Goal: Information Seeking & Learning: Learn about a topic

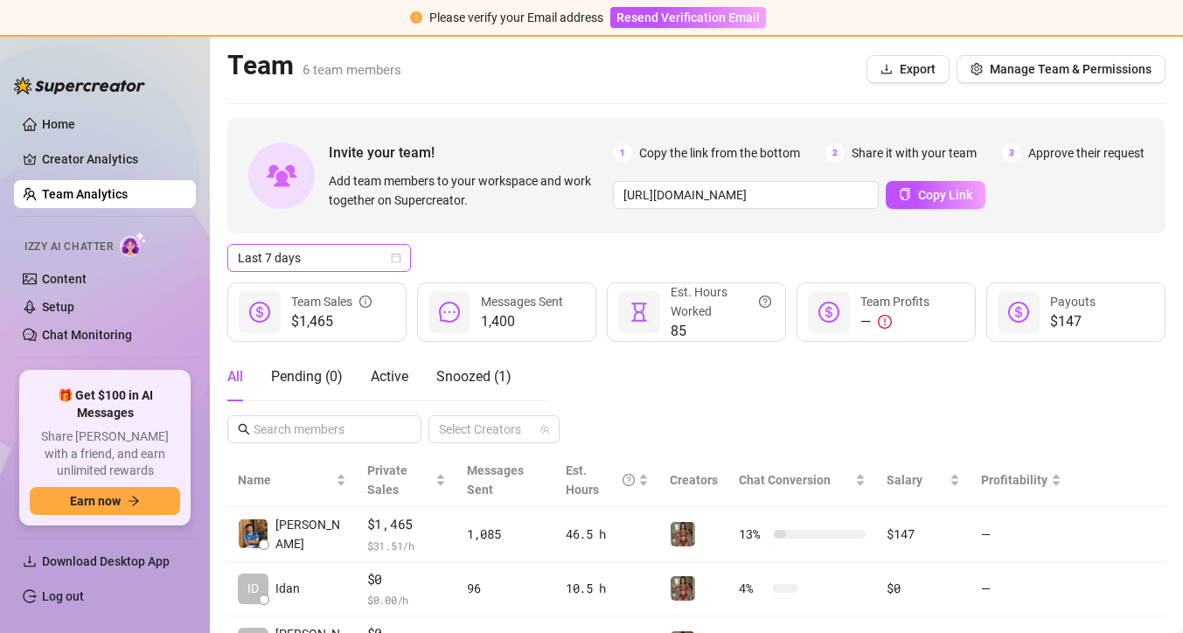
click at [396, 254] on icon "calendar" at bounding box center [397, 258] width 10 height 10
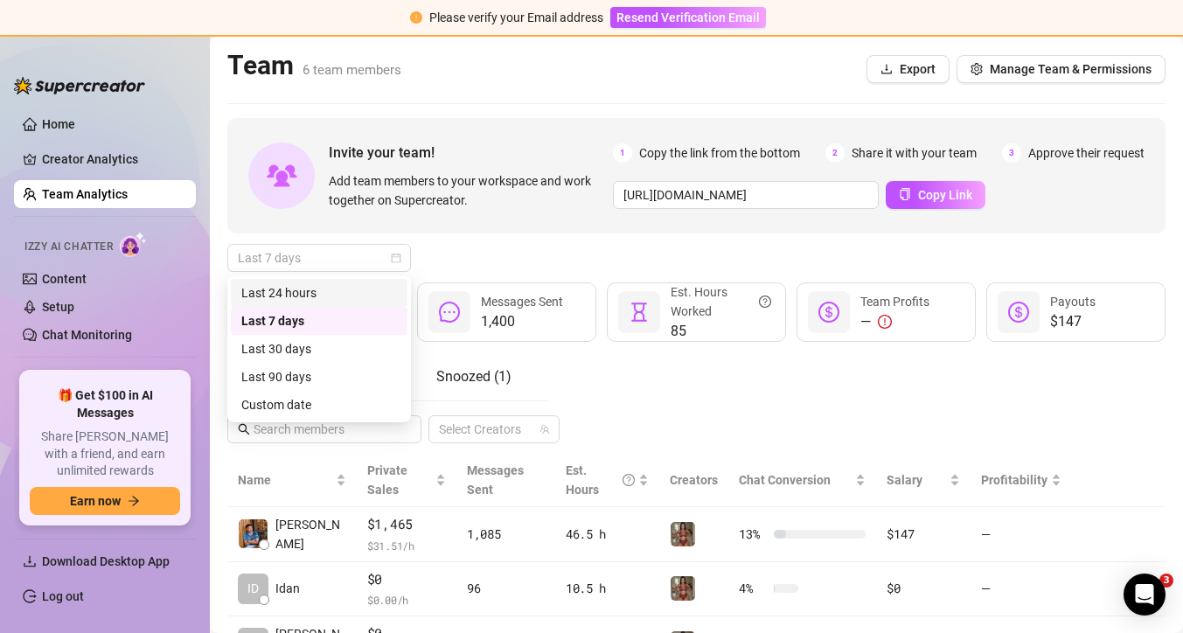
click at [371, 292] on div "Last 24 hours" at bounding box center [319, 292] width 156 height 19
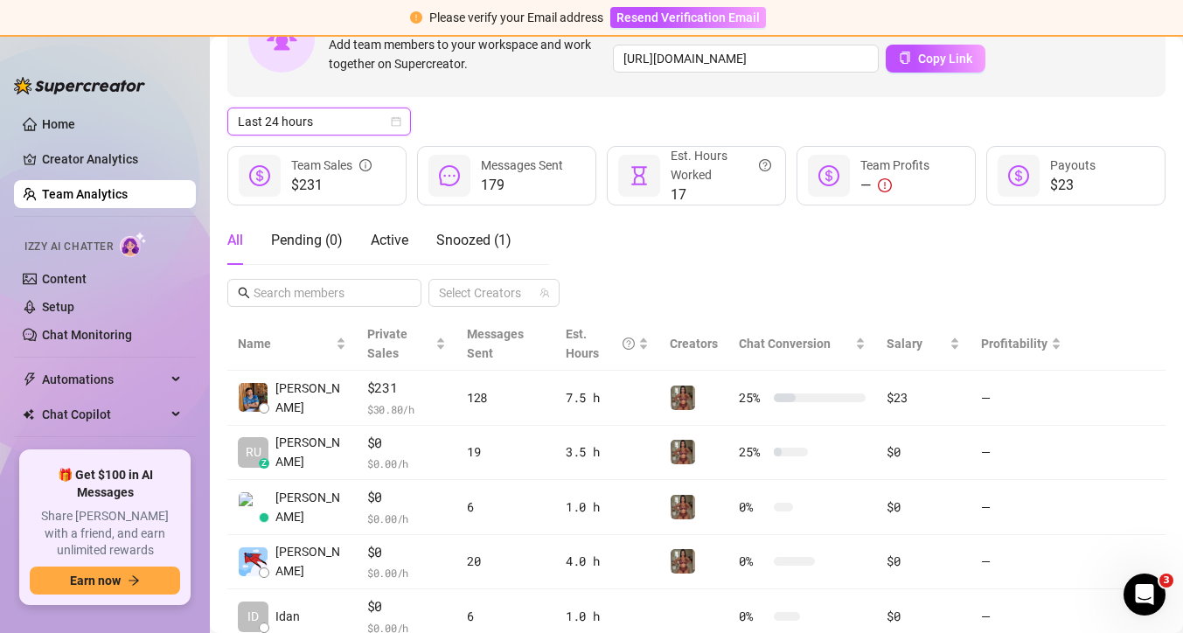
scroll to position [125, 0]
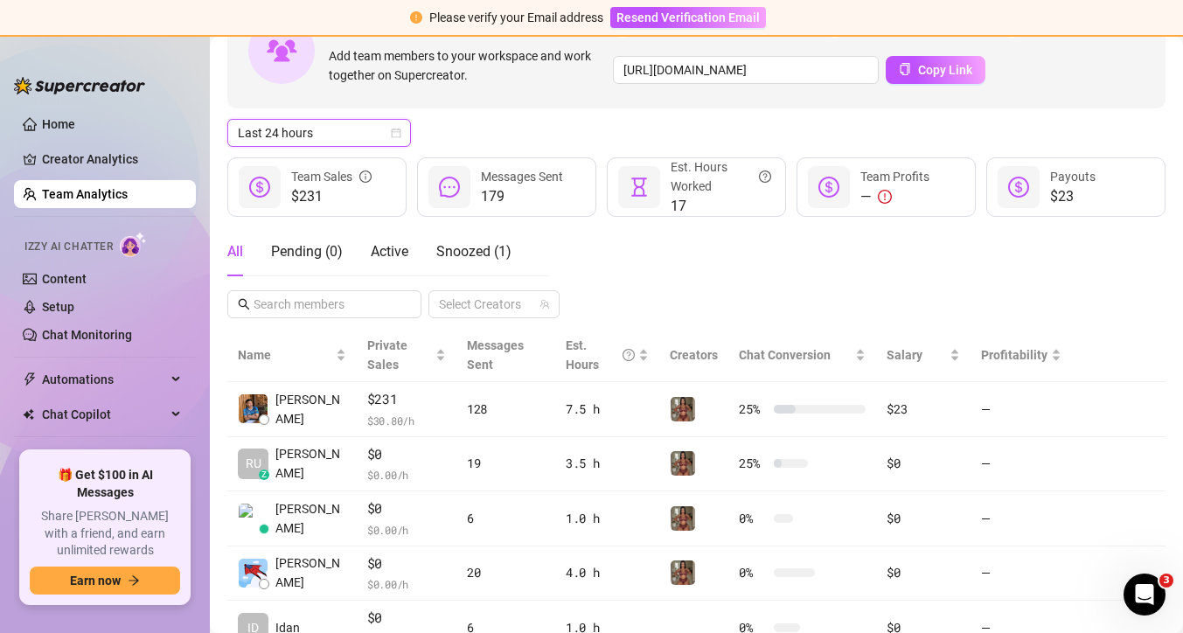
click at [399, 132] on icon "calendar" at bounding box center [396, 133] width 10 height 10
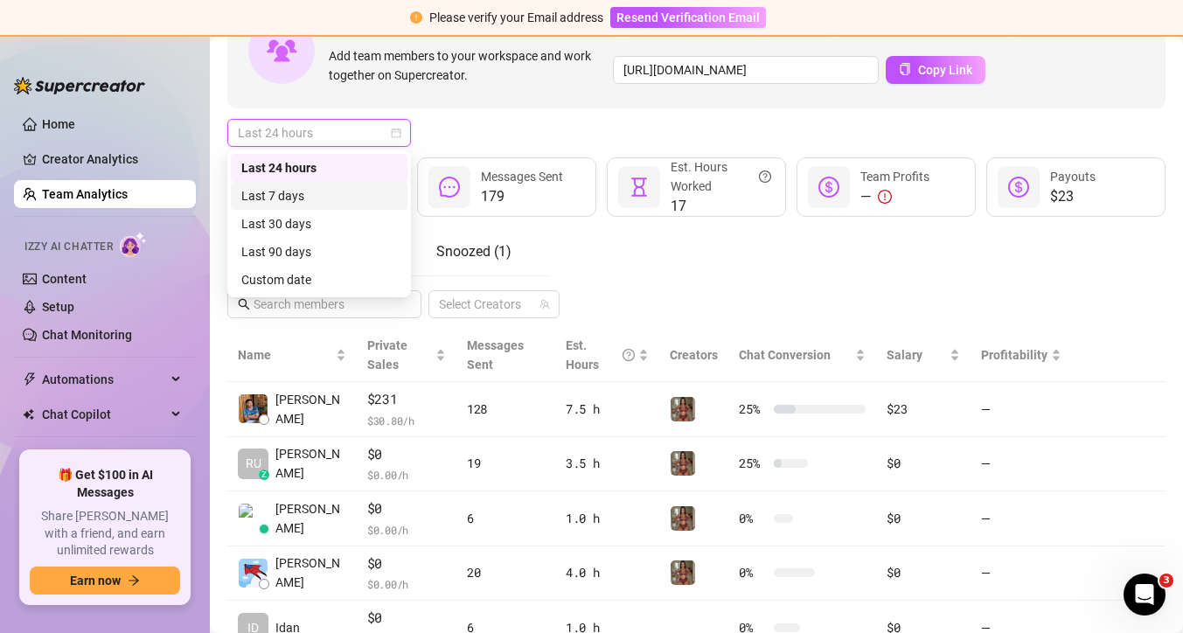
click at [357, 200] on div "Last 7 days" at bounding box center [319, 195] width 156 height 19
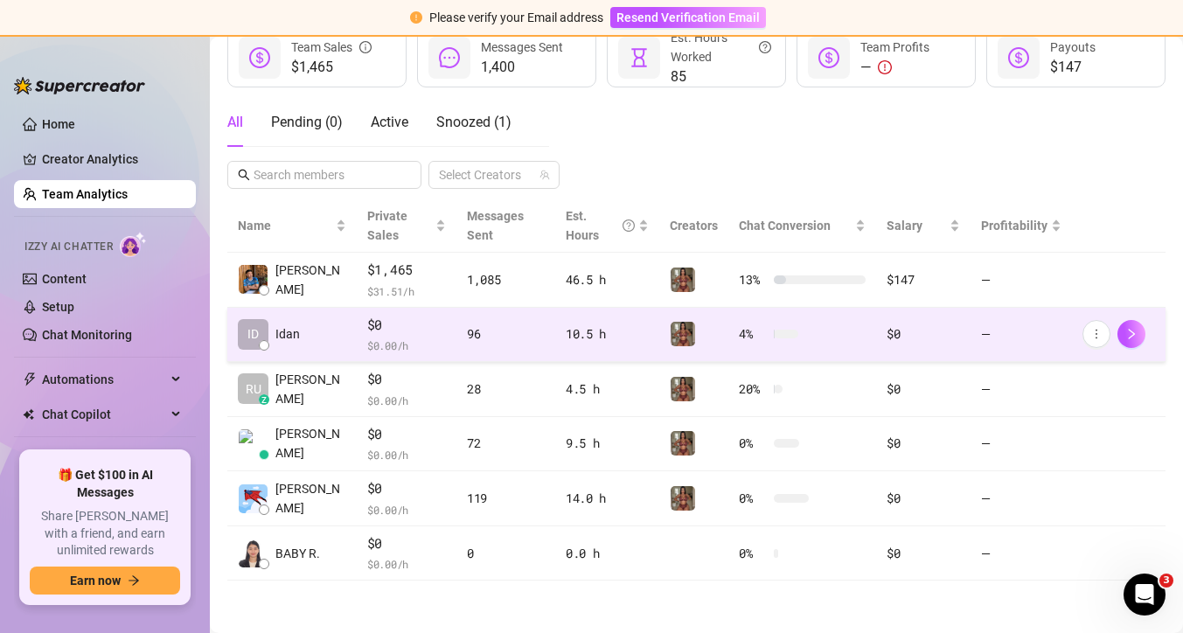
scroll to position [0, 0]
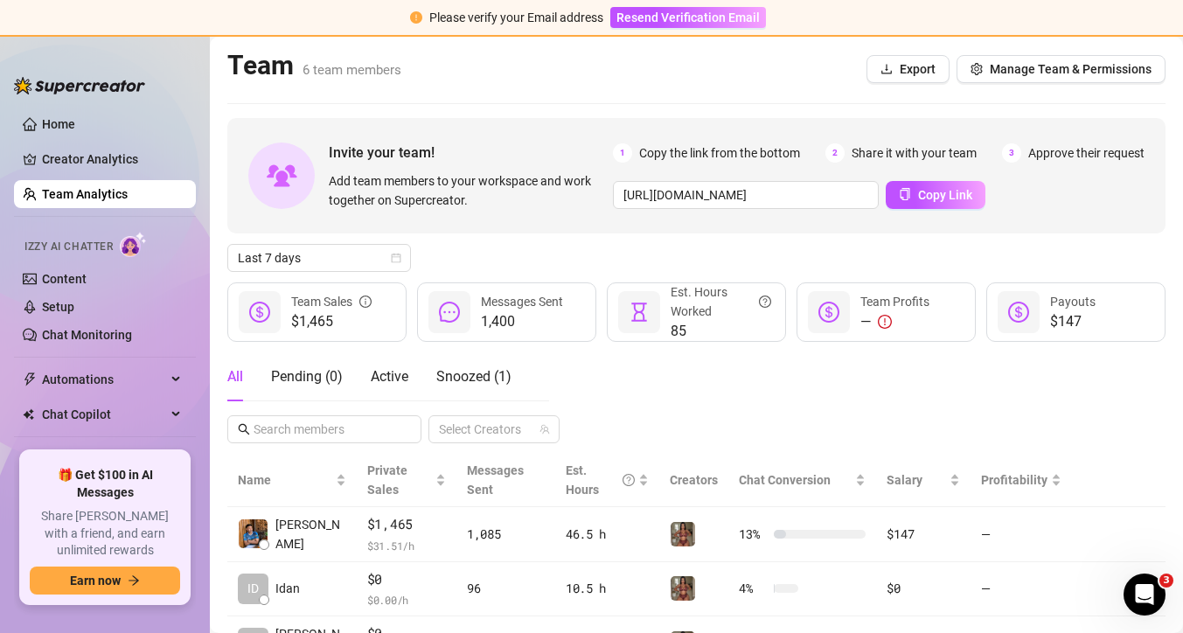
click at [222, 276] on main "Team 6 team members Export Manage Team & Permissions Invite your team! Add team…" at bounding box center [696, 462] width 973 height 850
click at [221, 276] on main "Team 6 team members Export Manage Team & Permissions Invite your team! Add team…" at bounding box center [696, 462] width 973 height 850
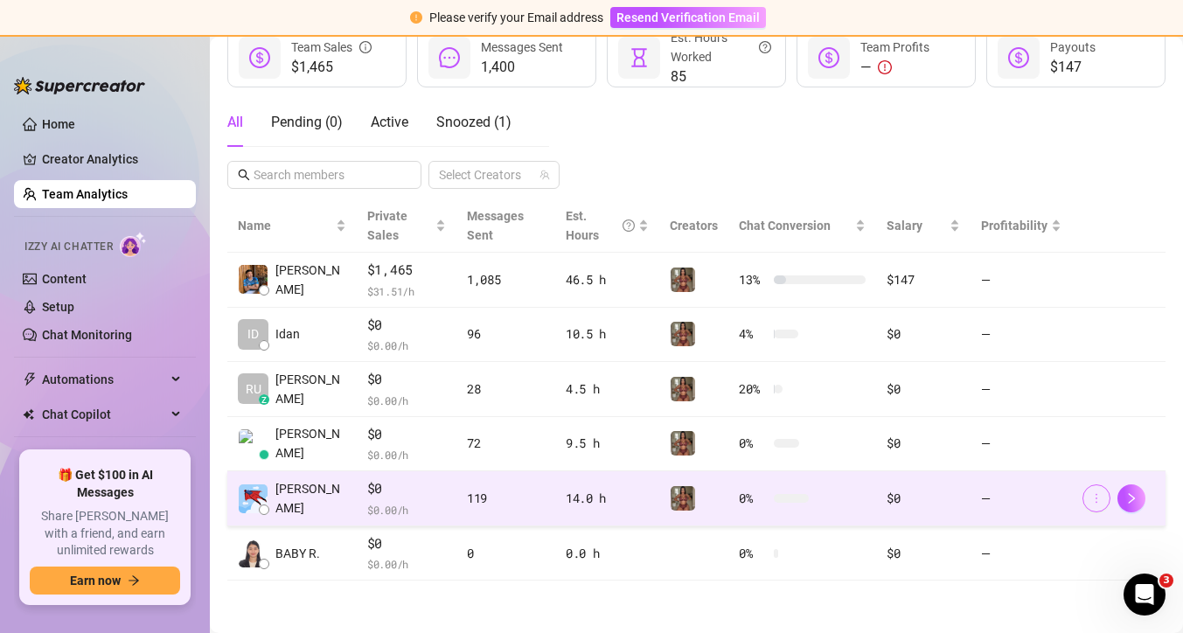
click at [1100, 502] on icon "more" at bounding box center [1096, 498] width 12 height 12
click at [1131, 496] on icon "right" at bounding box center [1131, 498] width 12 height 12
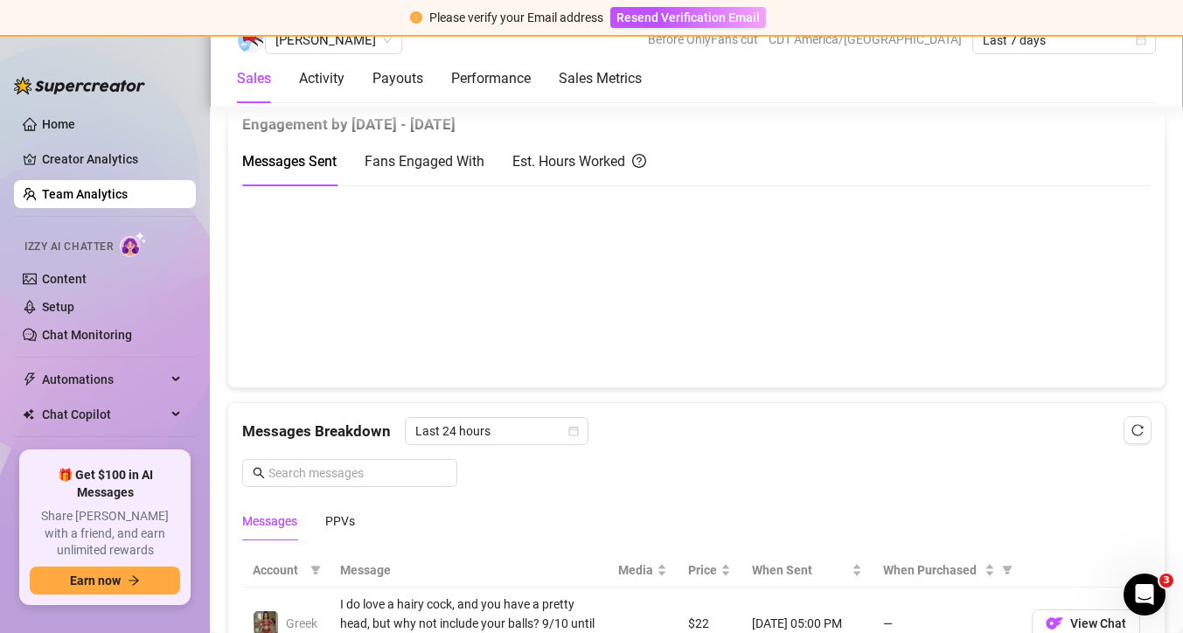
scroll to position [885, 0]
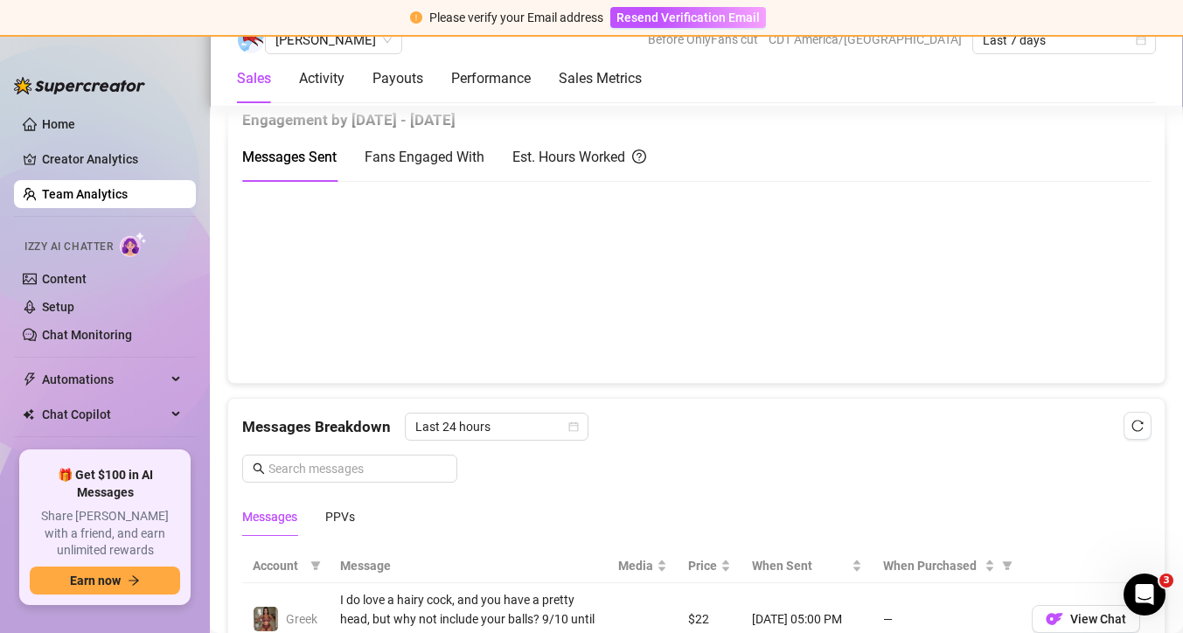
click at [663, 294] on canvas at bounding box center [696, 281] width 908 height 175
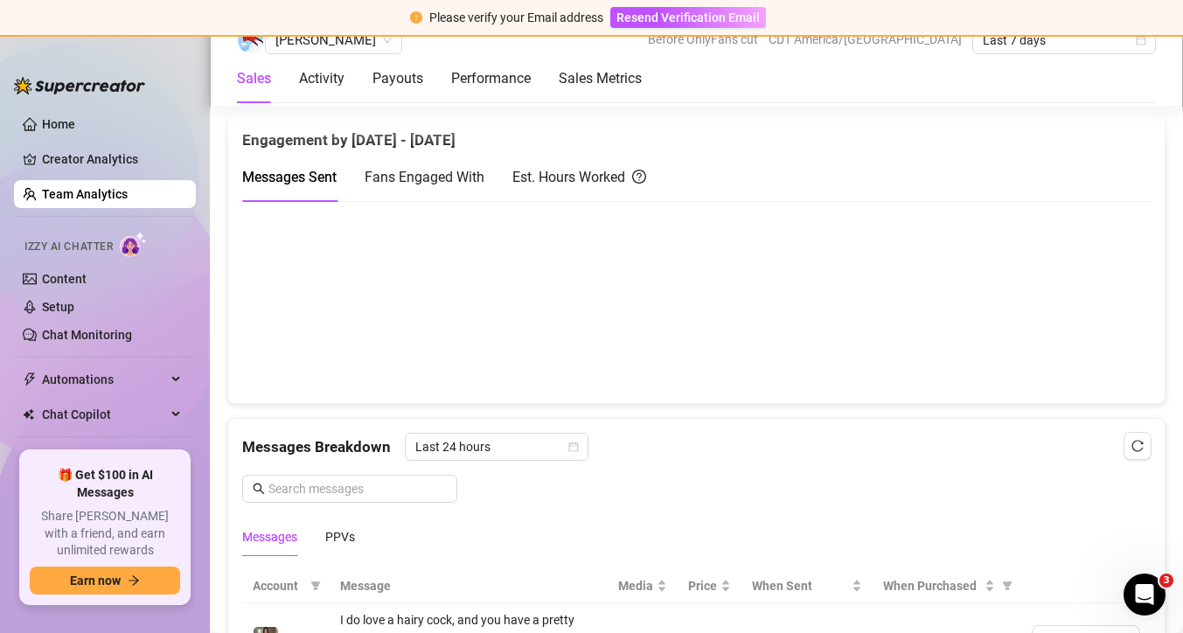
scroll to position [862, 0]
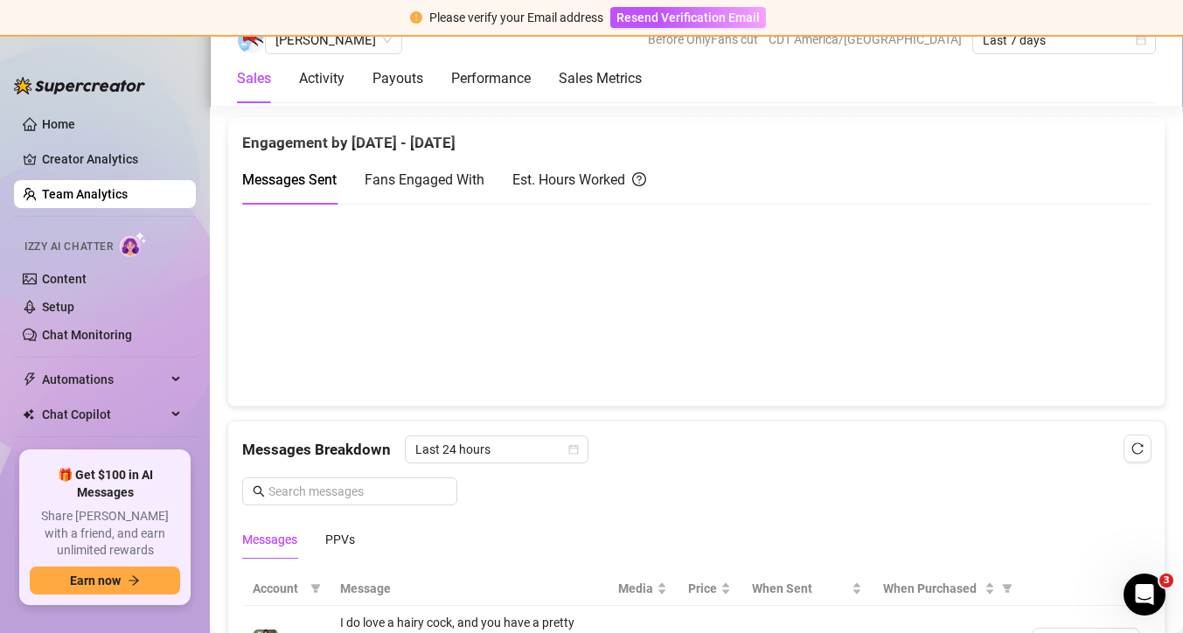
click at [455, 188] on div "Fans Engaged With" at bounding box center [424, 180] width 120 height 22
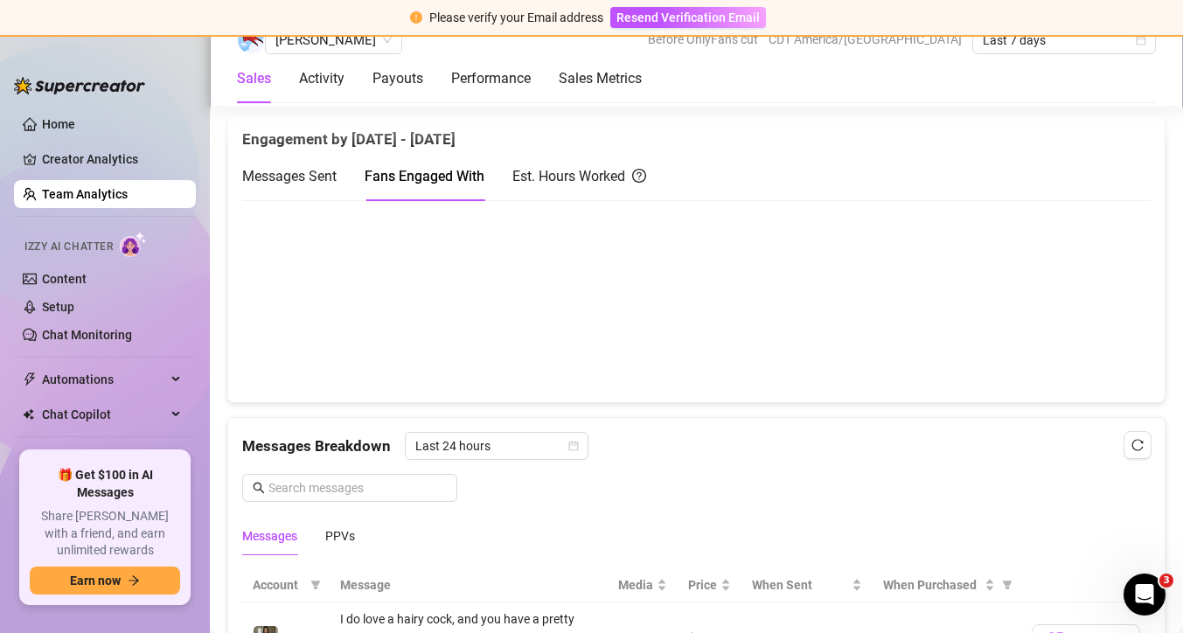
scroll to position [864, 0]
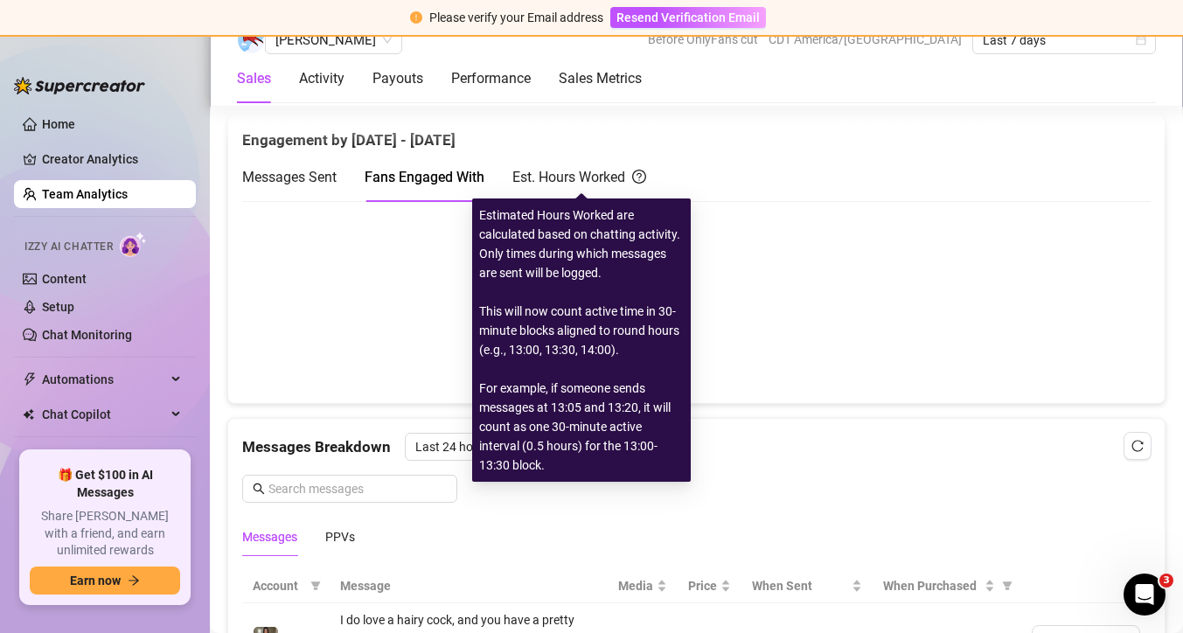
click at [583, 176] on div "Est. Hours Worked" at bounding box center [579, 177] width 134 height 22
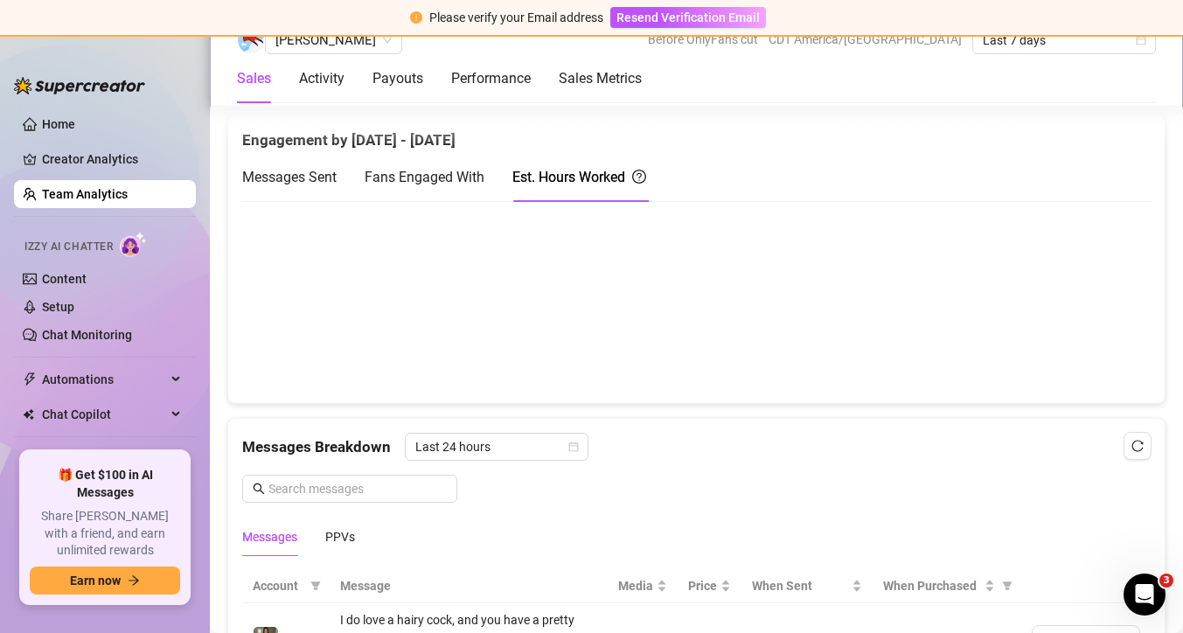
click at [457, 169] on span "Fans Engaged With" at bounding box center [424, 177] width 120 height 17
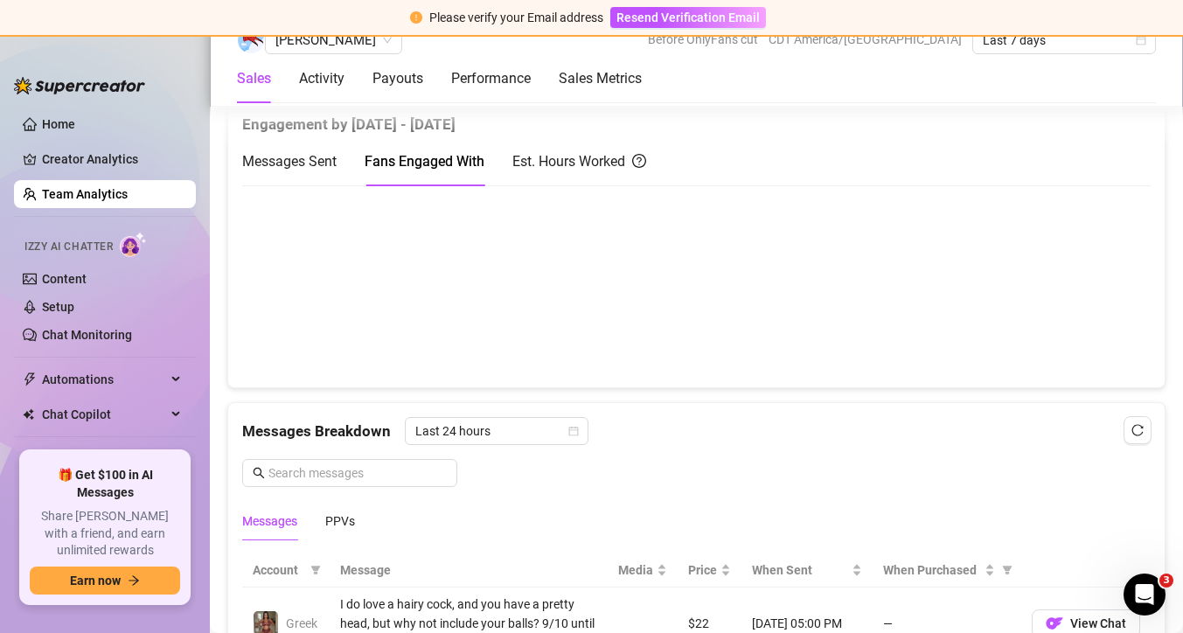
scroll to position [817, 0]
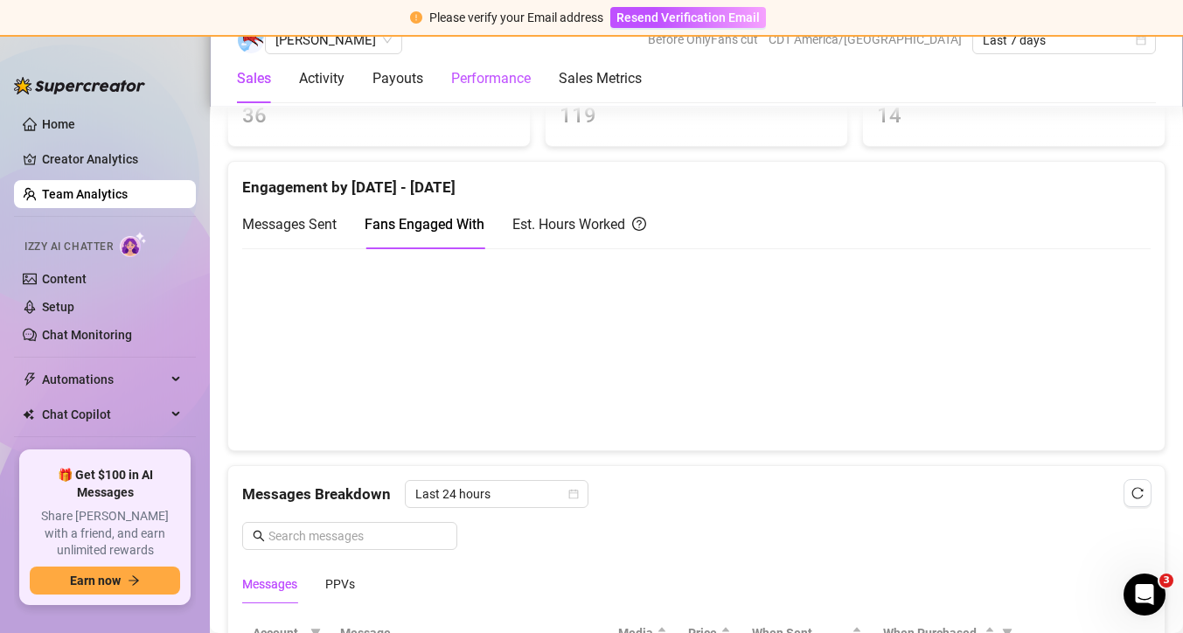
click at [457, 73] on div "Performance" at bounding box center [491, 78] width 80 height 21
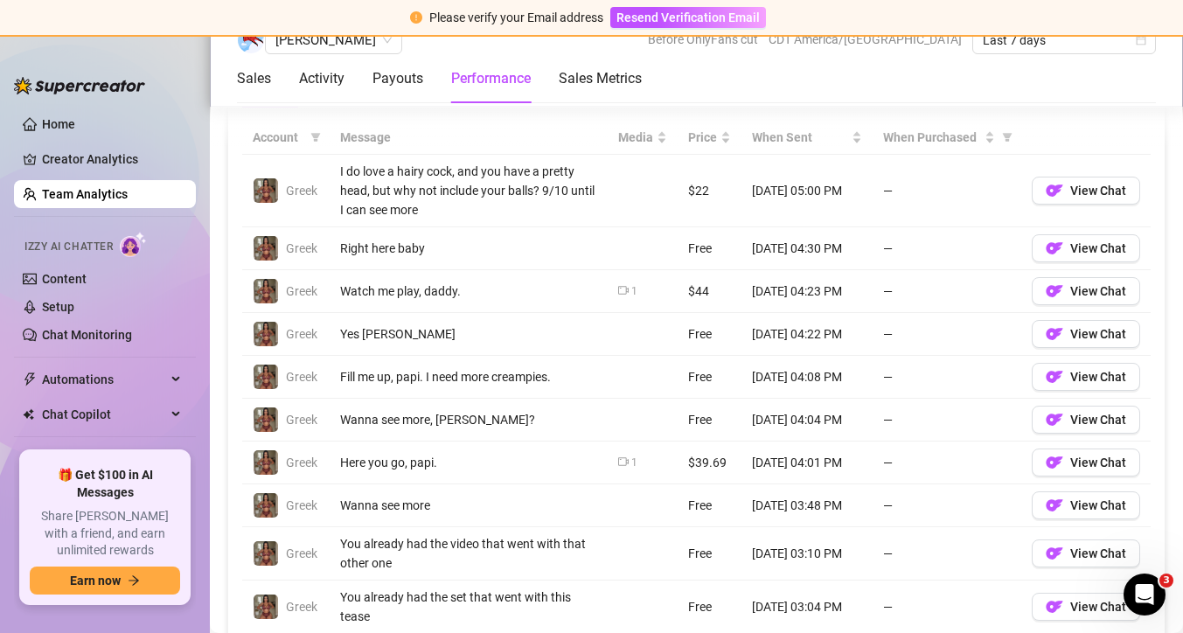
scroll to position [1314, 0]
click at [1076, 286] on span "View Chat" at bounding box center [1098, 290] width 56 height 14
click at [1066, 179] on button "View Chat" at bounding box center [1085, 190] width 108 height 28
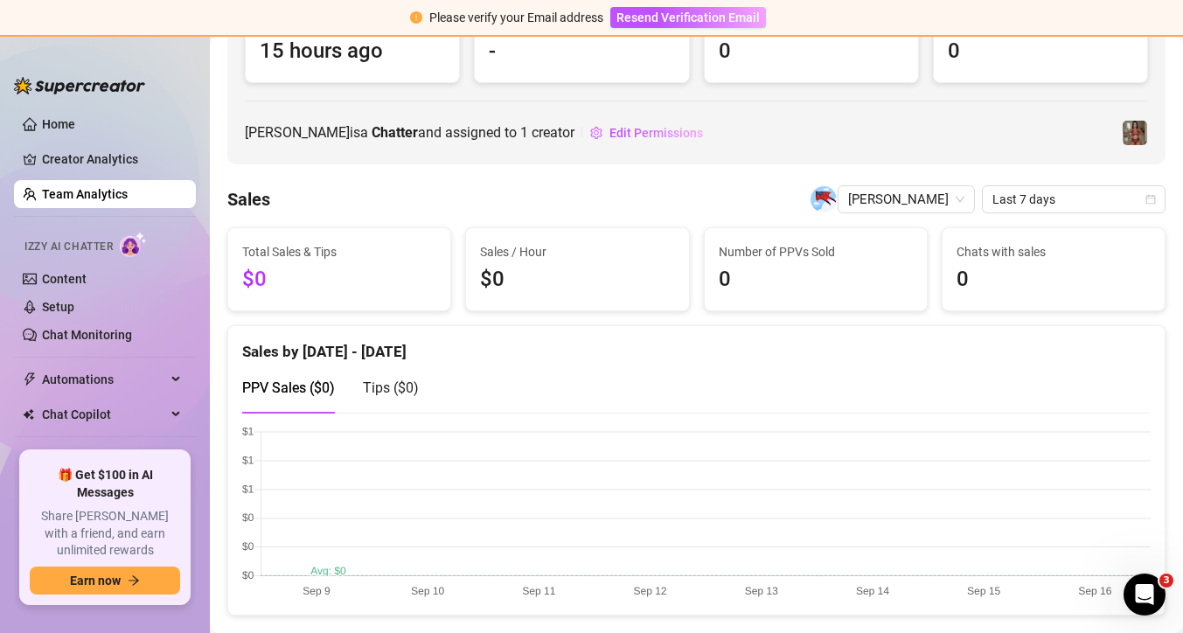
scroll to position [0, 0]
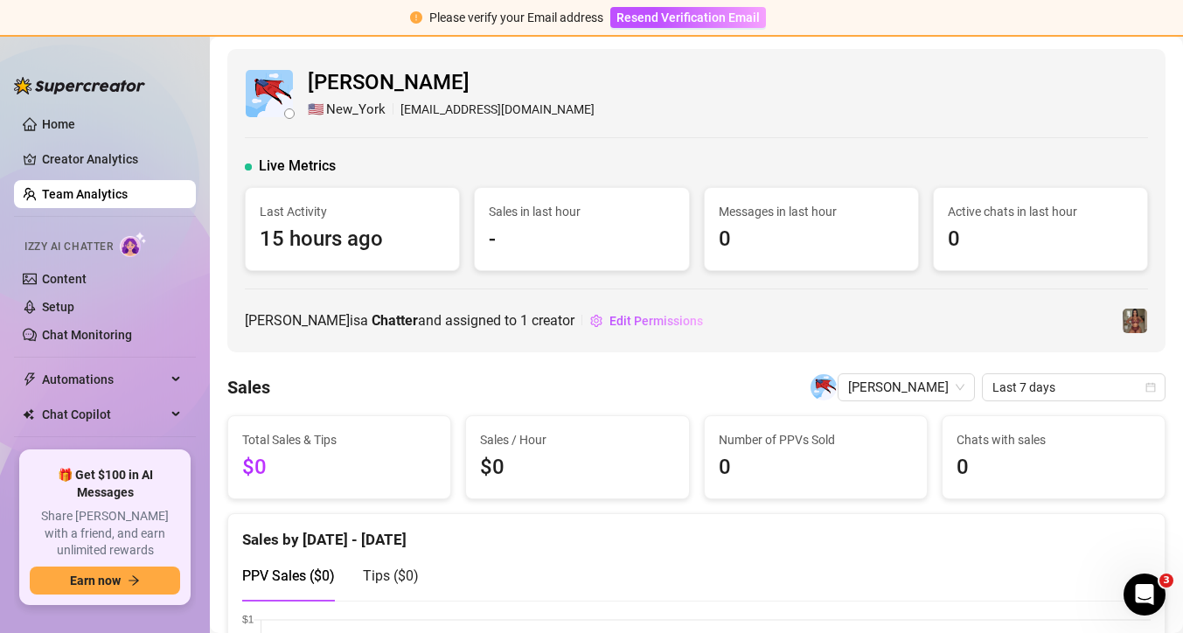
click at [128, 187] on link "Team Analytics" at bounding box center [85, 194] width 86 height 14
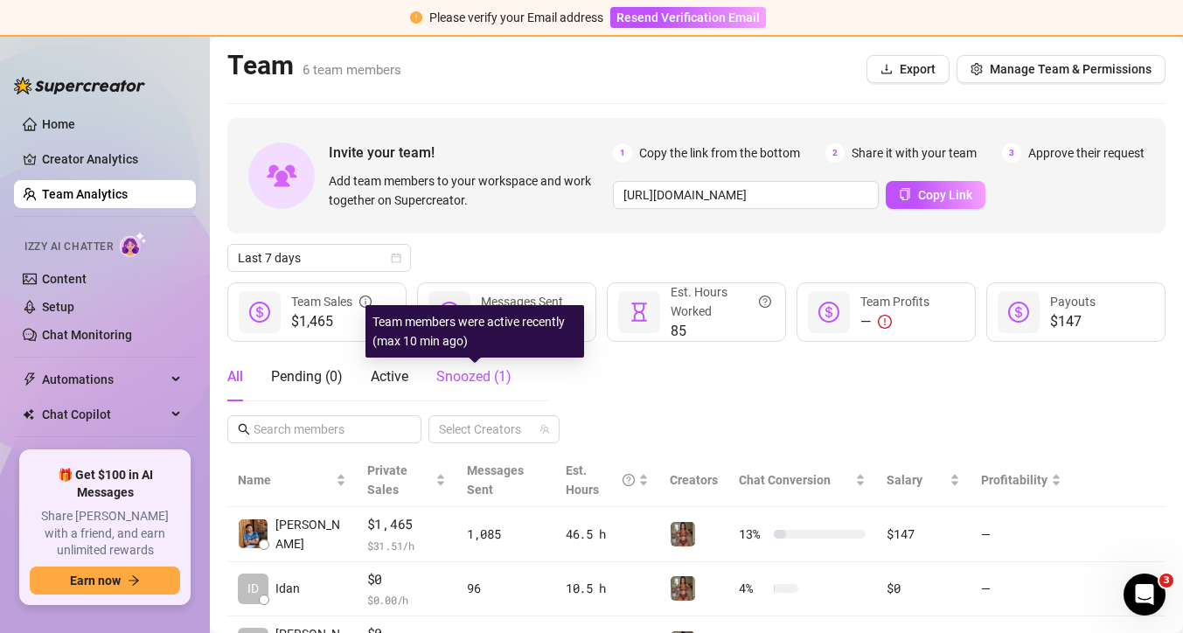
click at [464, 374] on span "Snoozed ( 1 )" at bounding box center [473, 376] width 75 height 17
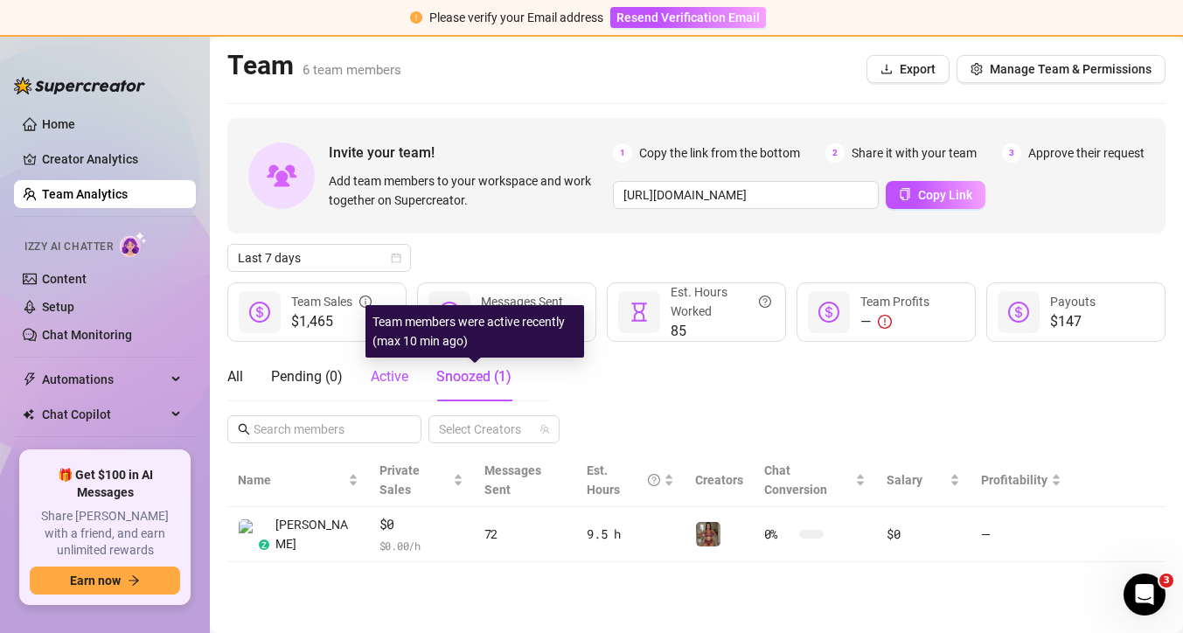
click at [408, 373] on span "Active" at bounding box center [390, 376] width 38 height 17
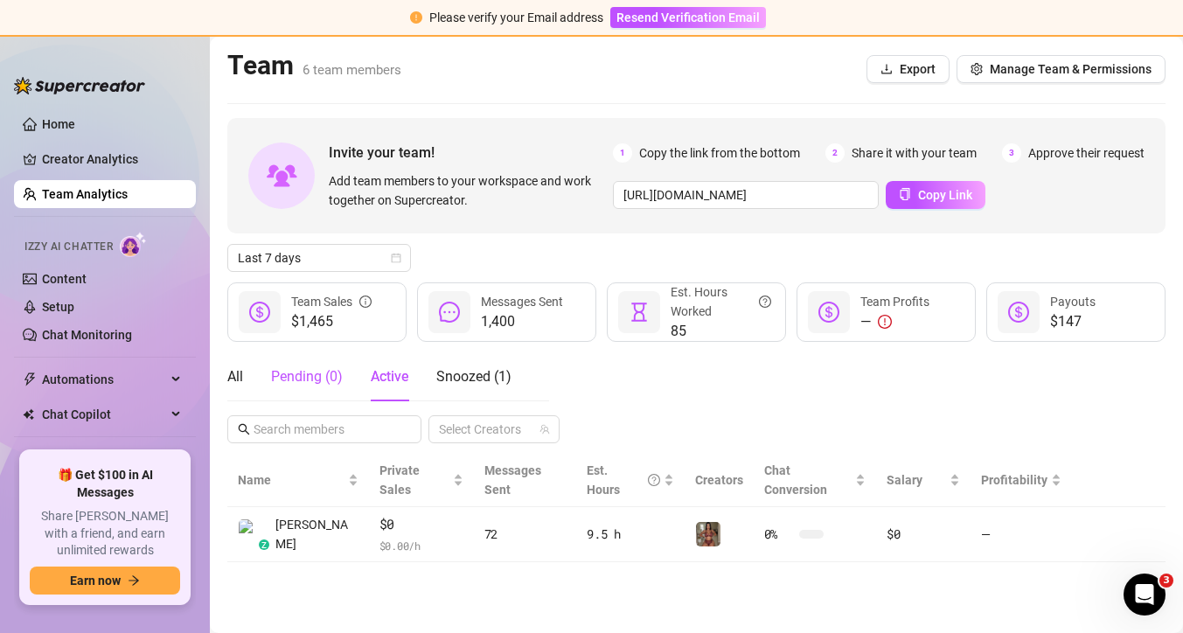
click at [317, 380] on div "Pending ( 0 )" at bounding box center [307, 376] width 72 height 21
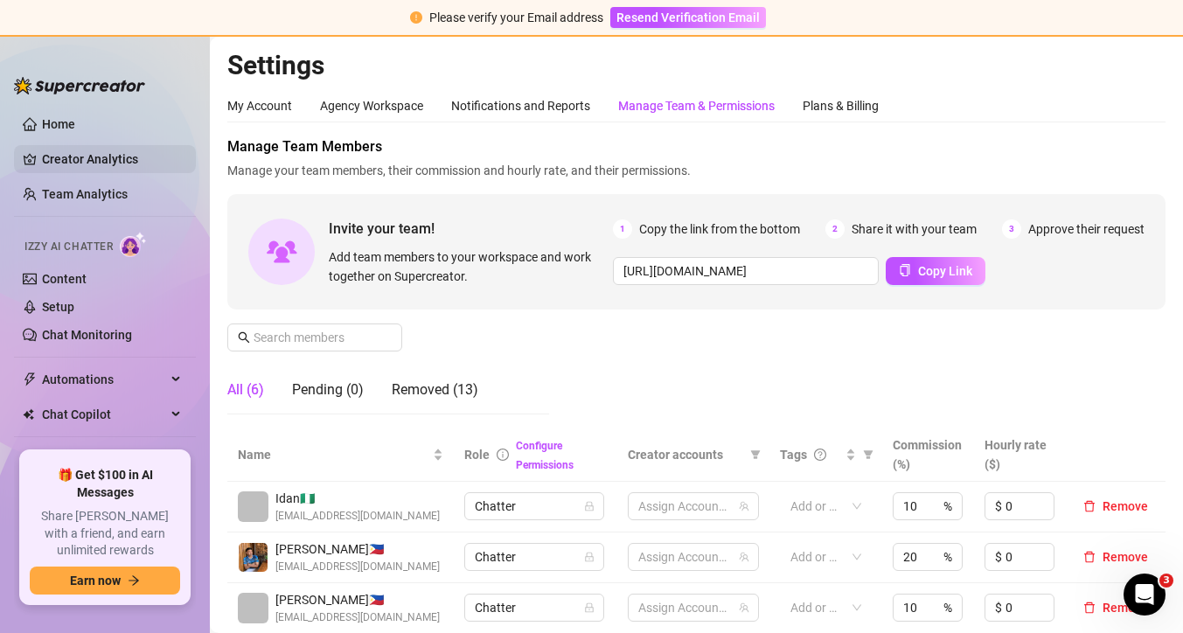
click at [129, 166] on link "Creator Analytics" at bounding box center [112, 159] width 140 height 28
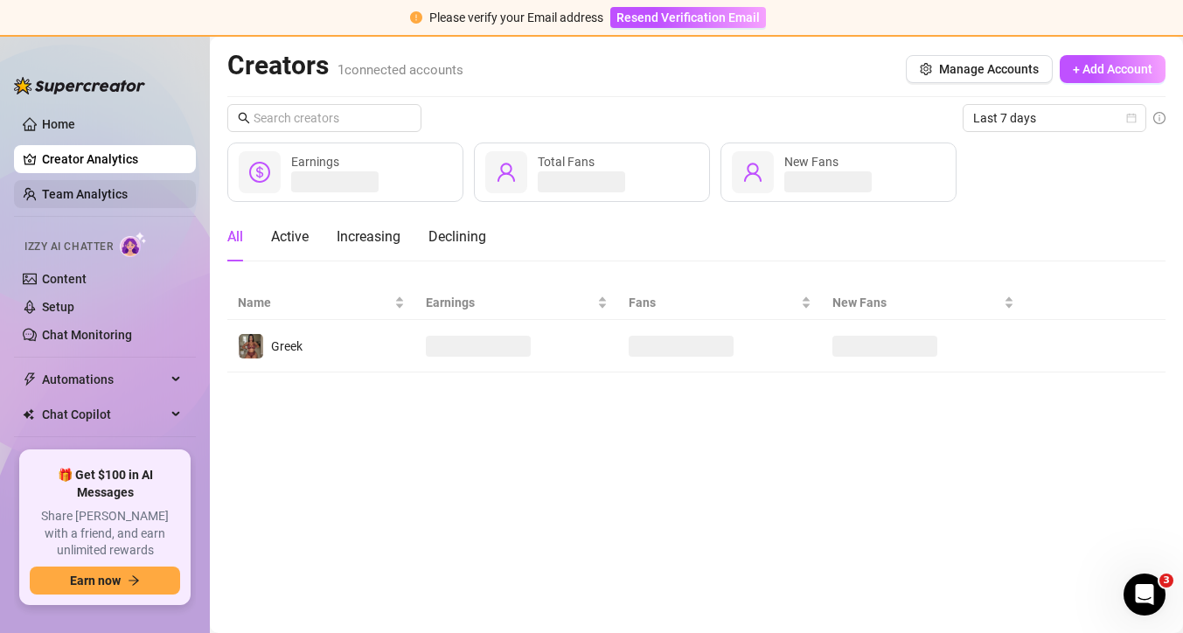
click at [122, 189] on link "Team Analytics" at bounding box center [85, 194] width 86 height 14
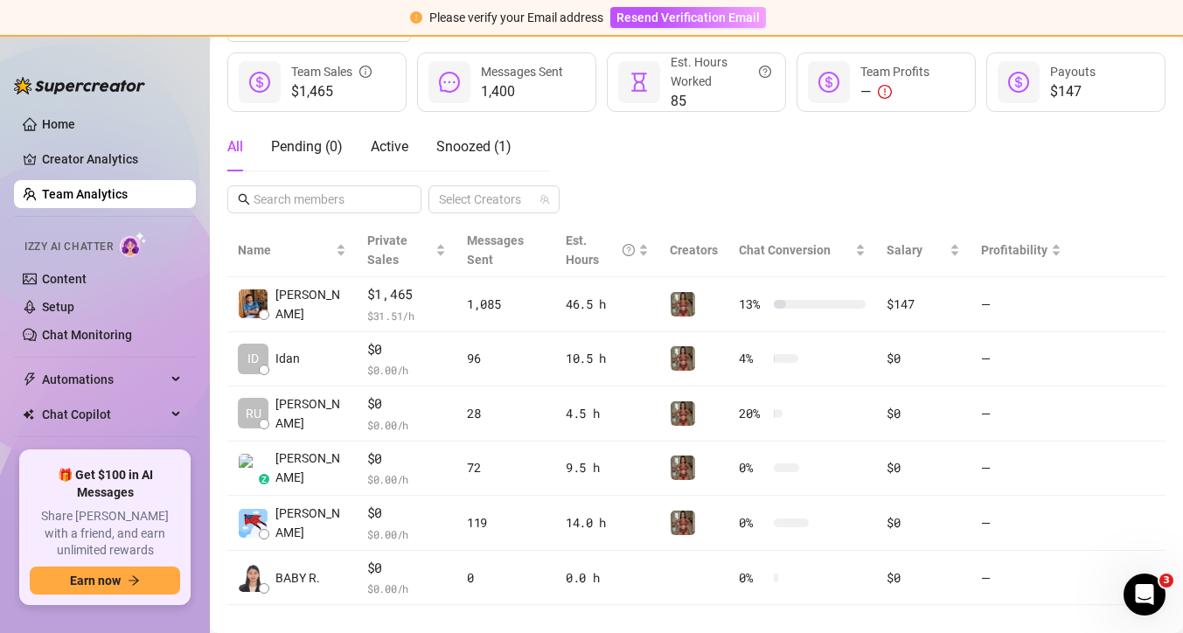
scroll to position [254, 0]
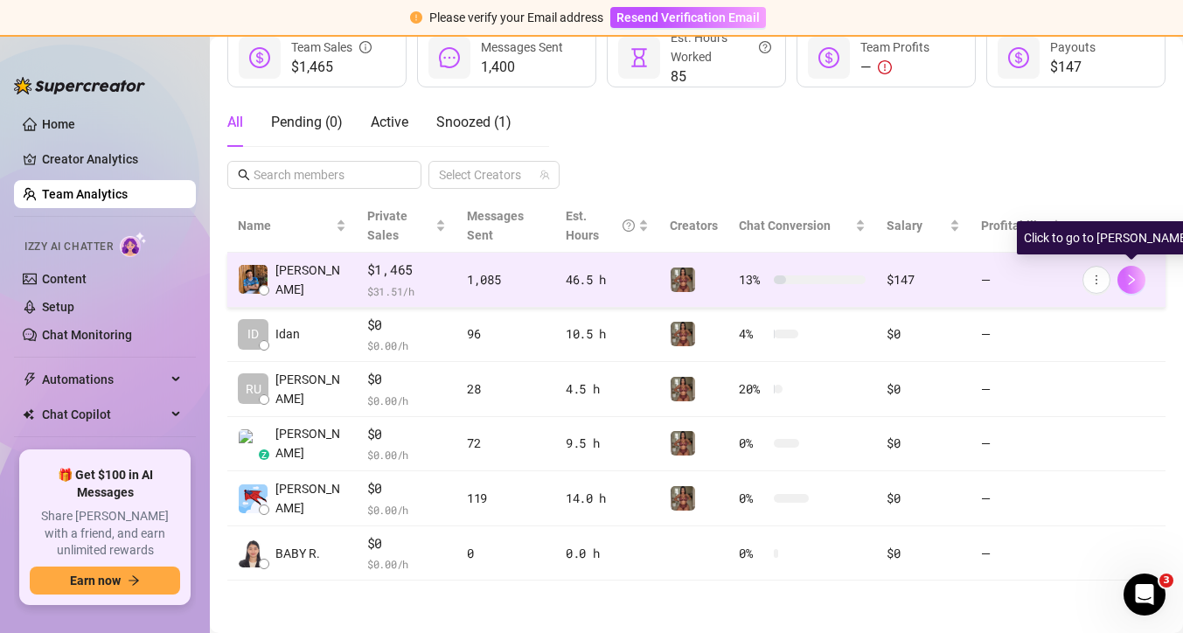
click at [1134, 274] on icon "right" at bounding box center [1131, 280] width 12 height 12
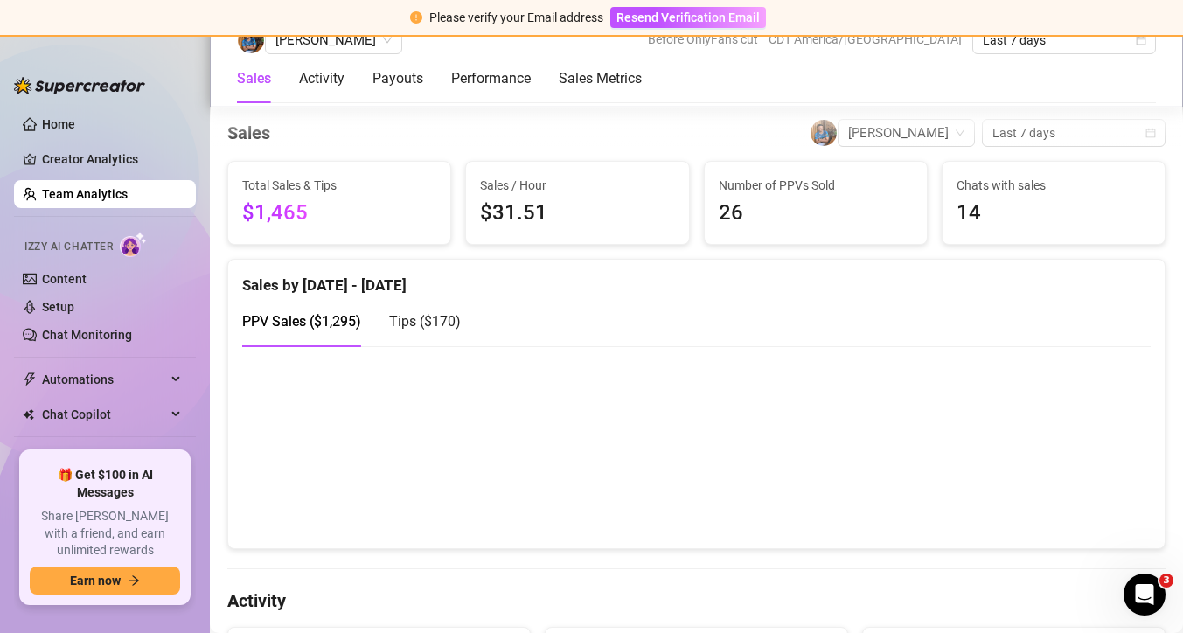
scroll to position [347, 0]
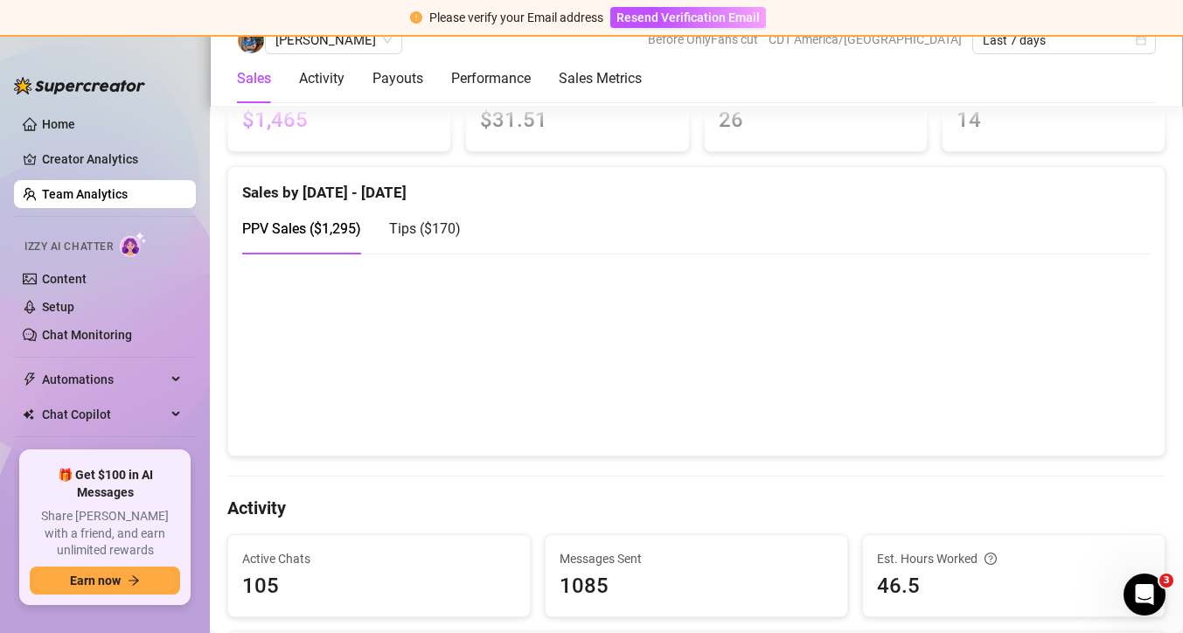
click at [653, 328] on canvas at bounding box center [696, 354] width 908 height 175
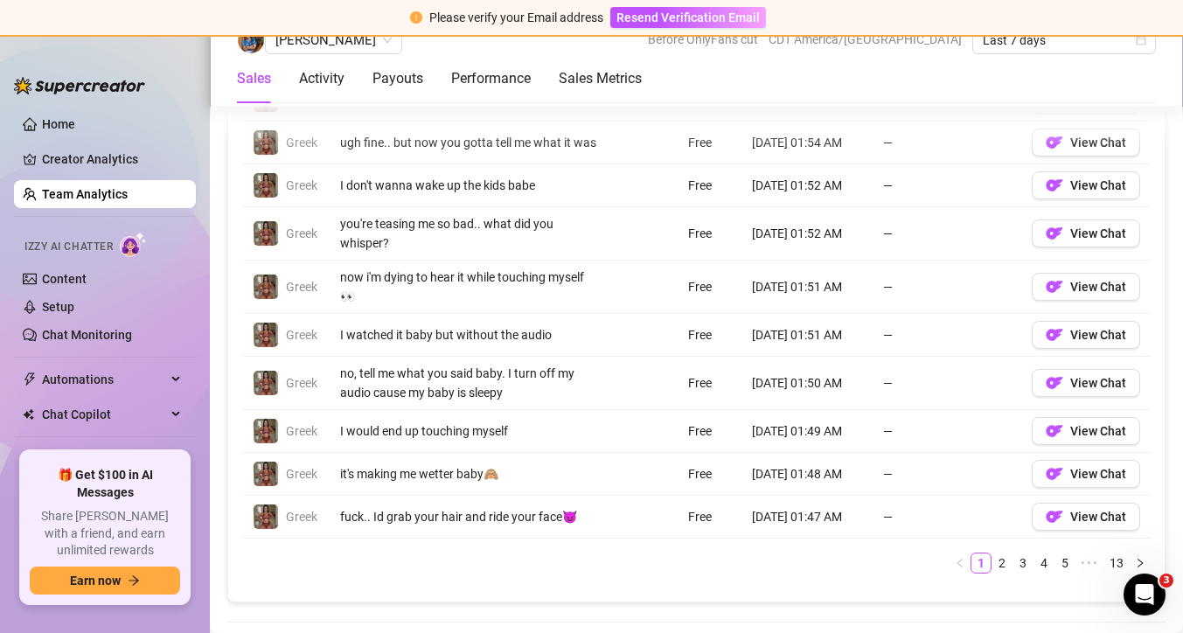
scroll to position [1400, 0]
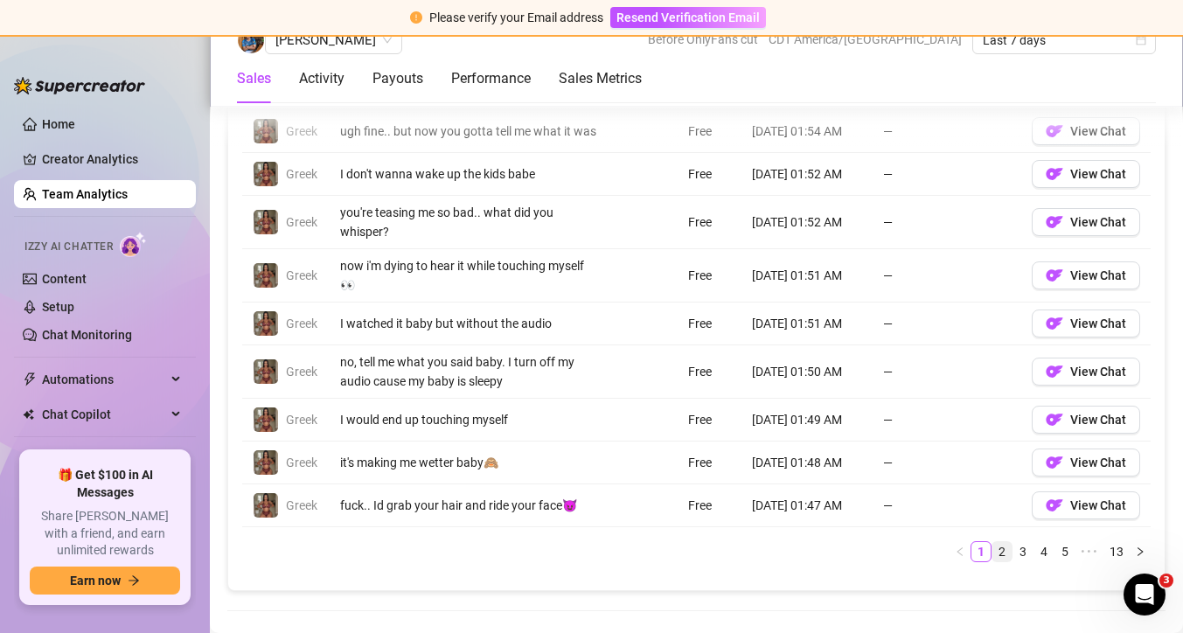
click at [996, 542] on link "2" at bounding box center [1001, 551] width 19 height 19
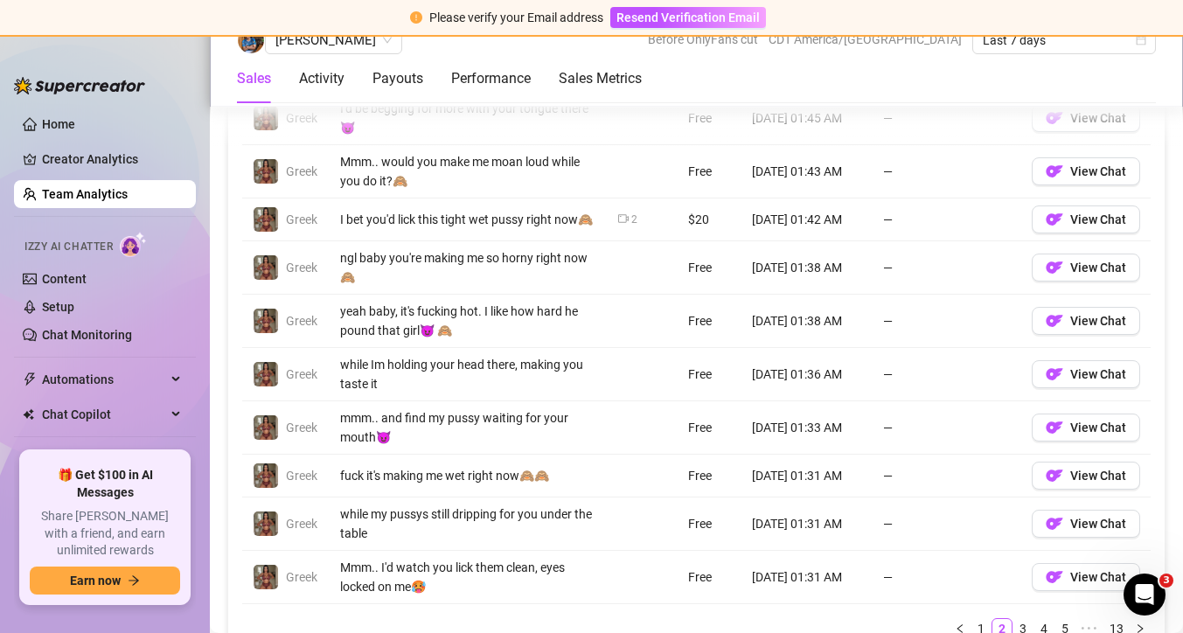
scroll to position [1412, 0]
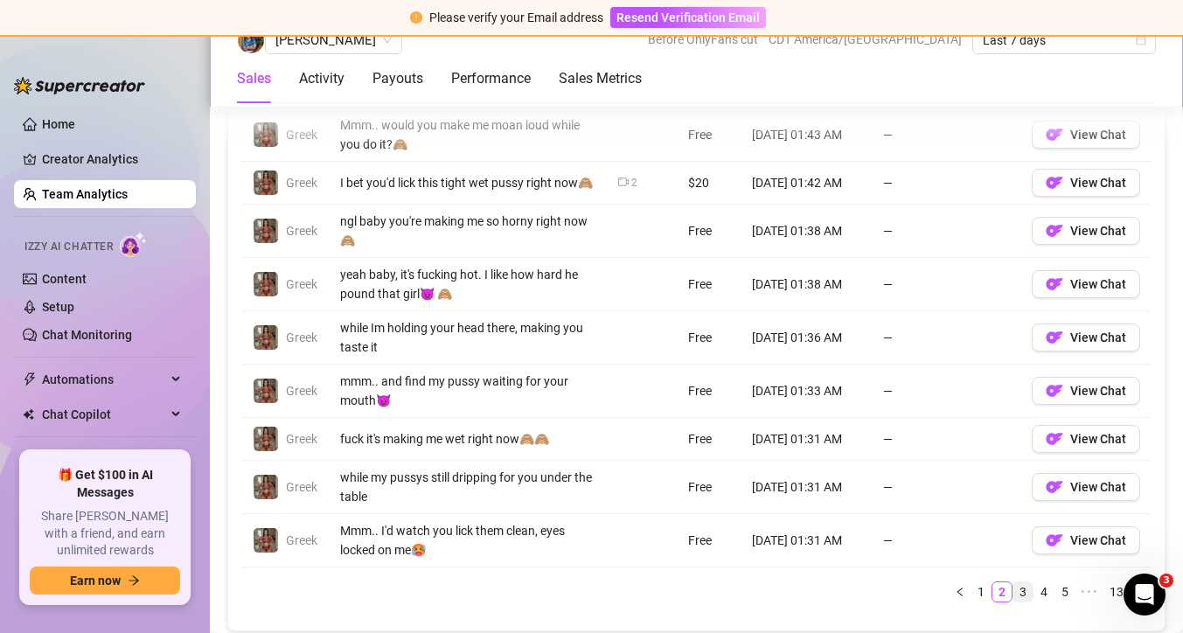
click at [1030, 592] on link "3" at bounding box center [1022, 591] width 19 height 19
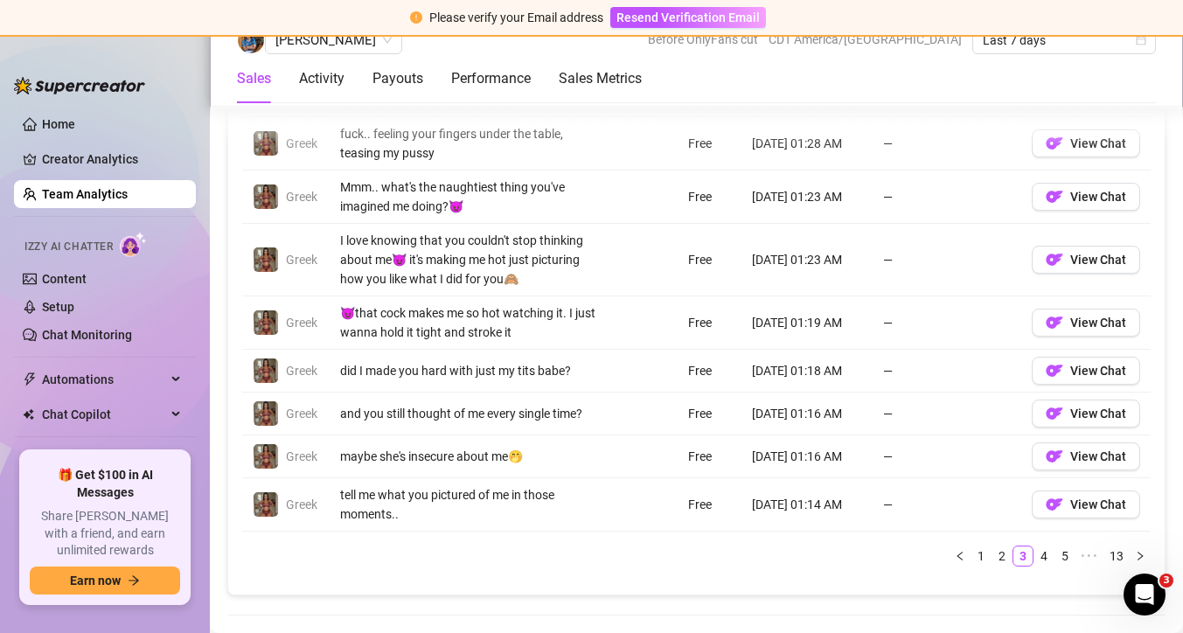
scroll to position [1470, 0]
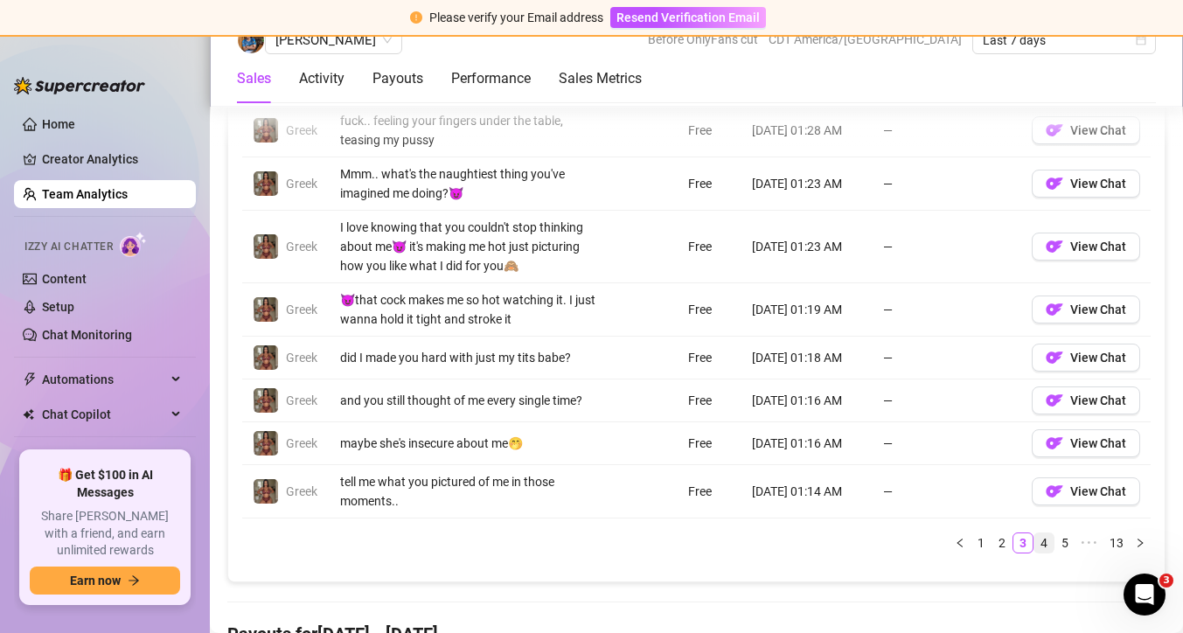
click at [1043, 543] on link "4" at bounding box center [1043, 542] width 19 height 19
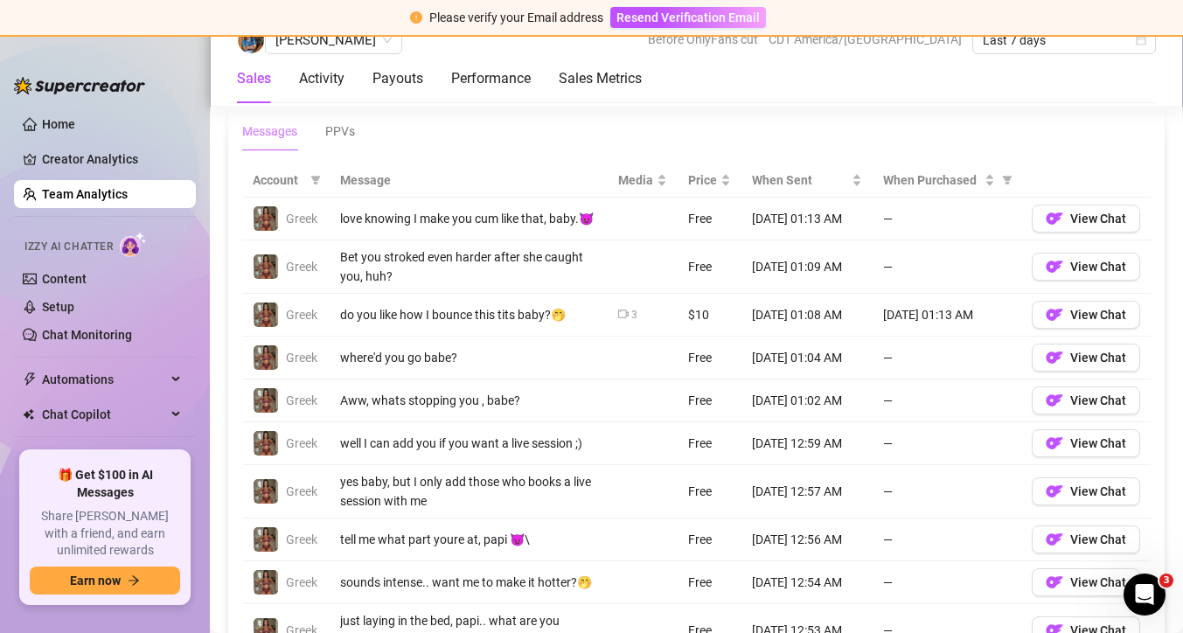
scroll to position [1253, 0]
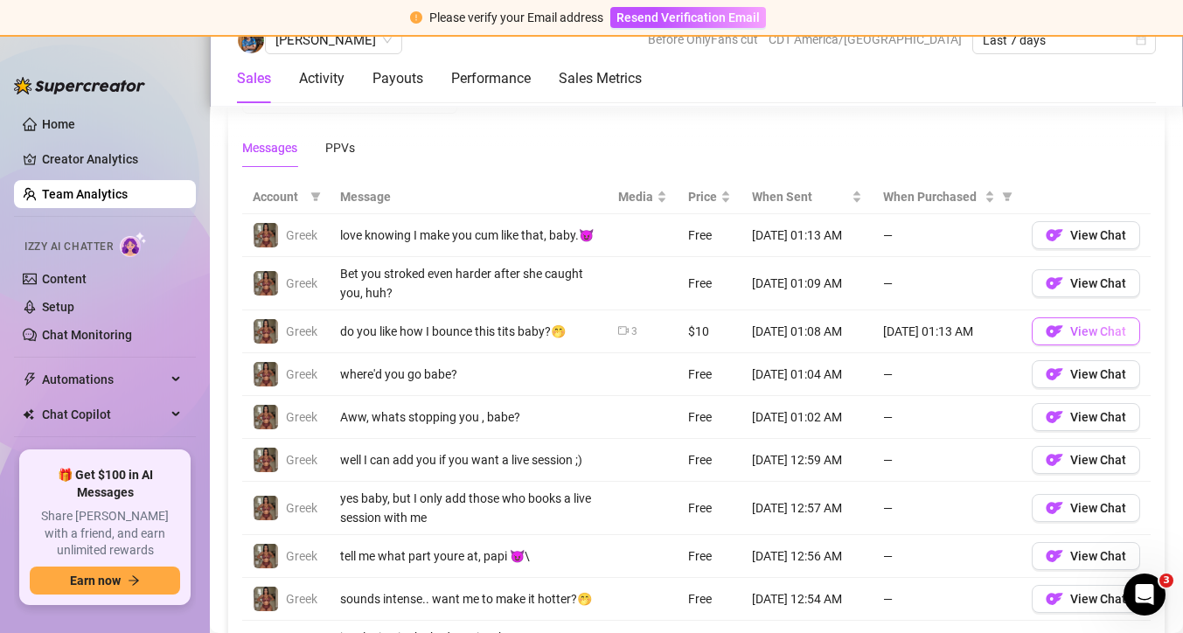
click at [1072, 324] on span "View Chat" at bounding box center [1098, 331] width 56 height 14
click at [112, 201] on link "Team Analytics" at bounding box center [85, 194] width 86 height 14
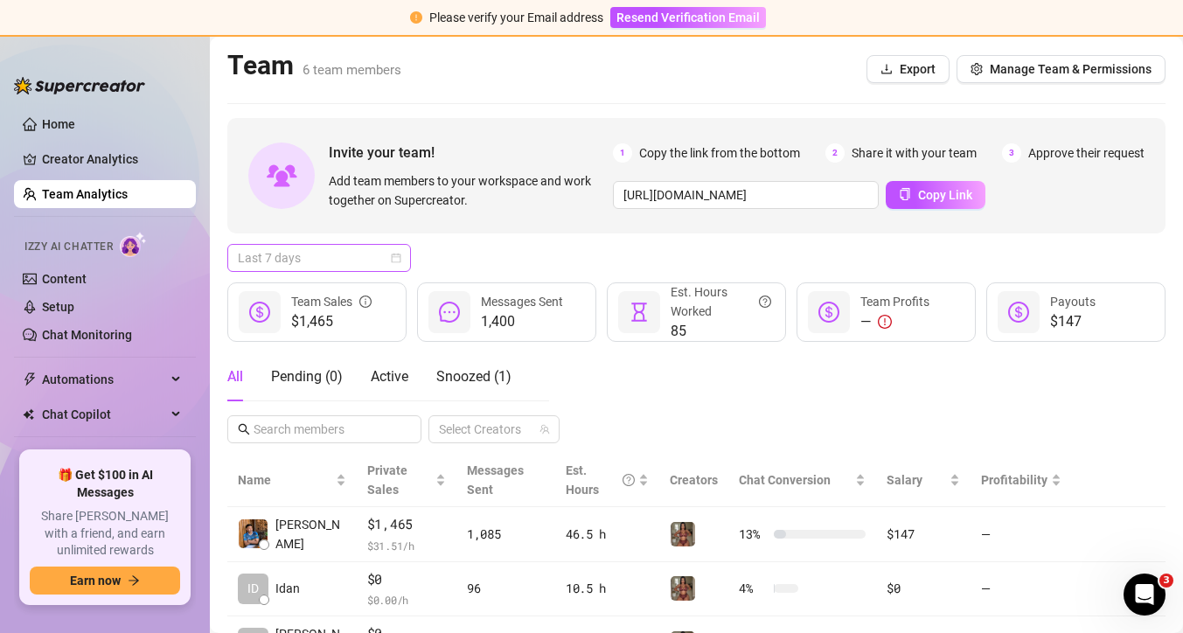
click at [348, 253] on span "Last 7 days" at bounding box center [319, 258] width 163 height 26
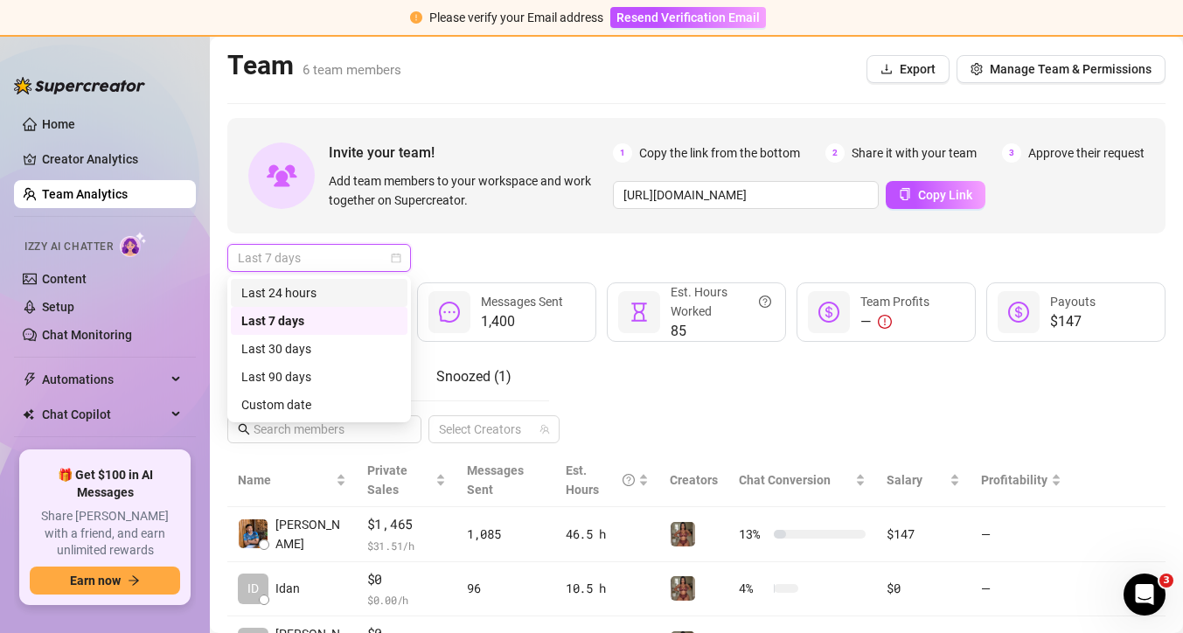
click at [339, 288] on div "Last 24 hours" at bounding box center [319, 292] width 156 height 19
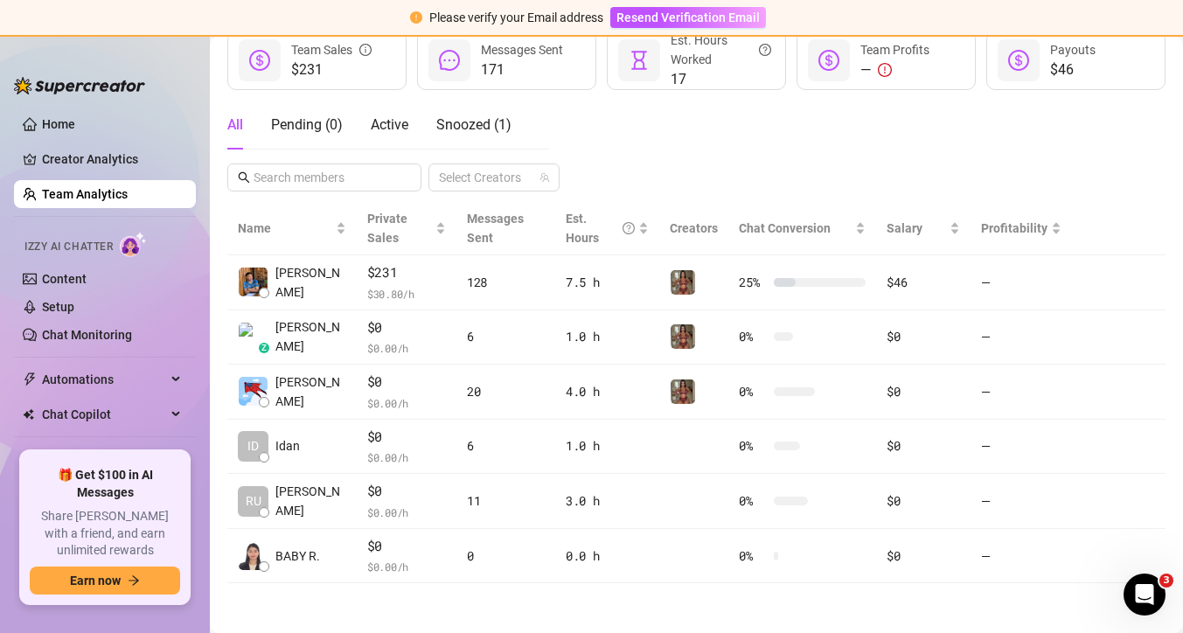
scroll to position [253, 0]
